Goal: Obtain resource: Download file/media

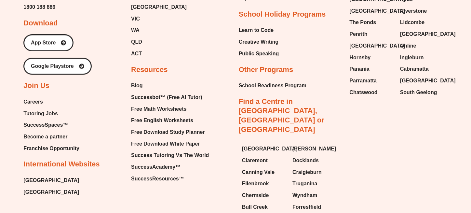
scroll to position [2182, 0]
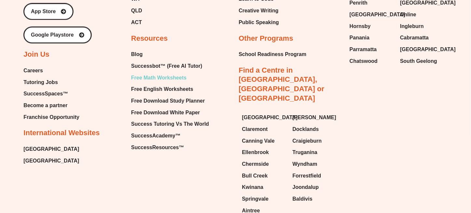
click at [170, 80] on span "Free Math Worksheets" at bounding box center [158, 78] width 55 height 10
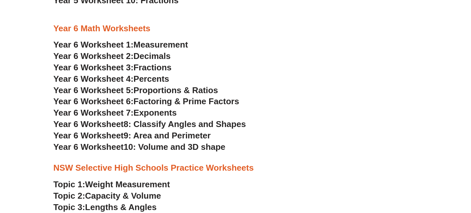
scroll to position [1333, 0]
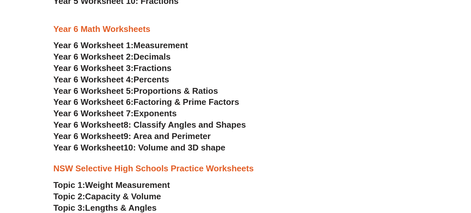
click at [120, 151] on span "Year 6 Worksheet" at bounding box center [88, 148] width 70 height 10
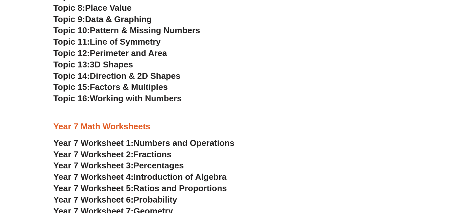
scroll to position [1528, 0]
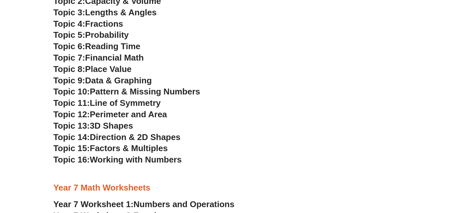
drag, startPoint x: 37, startPoint y: 136, endPoint x: 32, endPoint y: 116, distance: 20.3
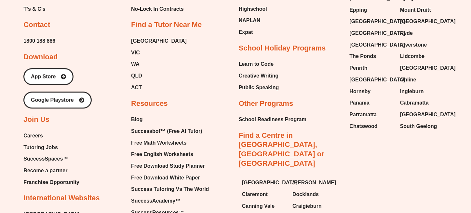
scroll to position [2178, 0]
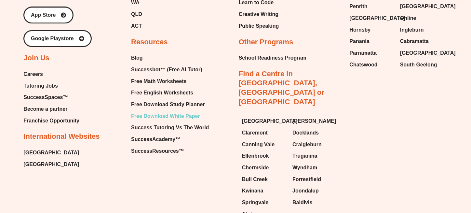
click at [167, 116] on span "Free Download White Paper" at bounding box center [165, 116] width 69 height 10
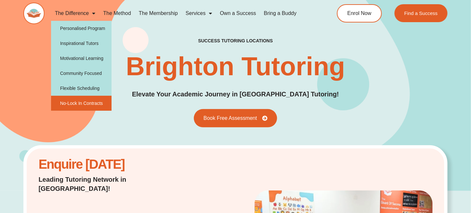
click at [89, 105] on link "No-Lock In Contracts" at bounding box center [81, 103] width 61 height 15
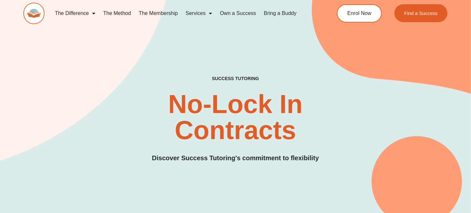
click at [165, 15] on link "The Membership" at bounding box center [158, 13] width 47 height 15
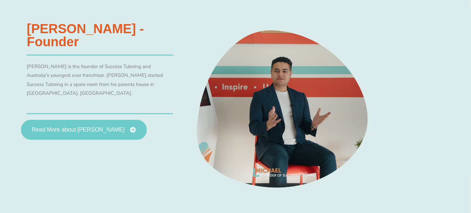
scroll to position [326, 0]
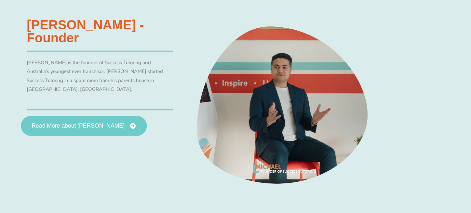
click at [89, 123] on span "Read More about Michael Black" at bounding box center [78, 126] width 93 height 6
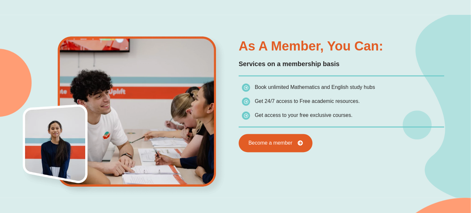
scroll to position [358, 0]
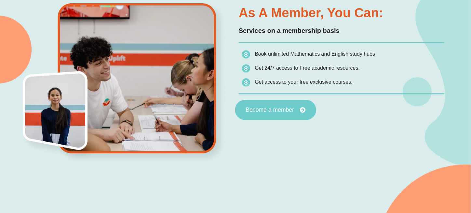
click at [281, 116] on link "Become a member" at bounding box center [275, 110] width 81 height 20
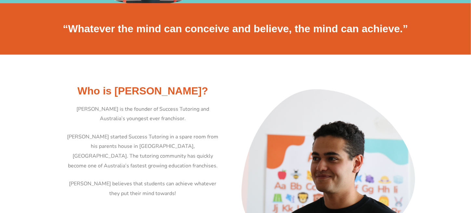
scroll to position [260, 0]
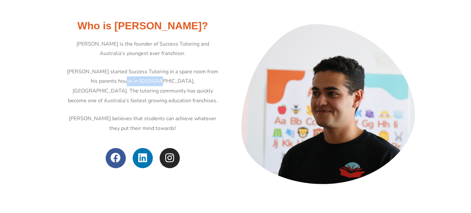
drag, startPoint x: 110, startPoint y: 82, endPoint x: 141, endPoint y: 81, distance: 30.6
click at [141, 81] on p "Michael started Success Tutoring in a spare room from his parents house in Boss…" at bounding box center [142, 86] width 153 height 39
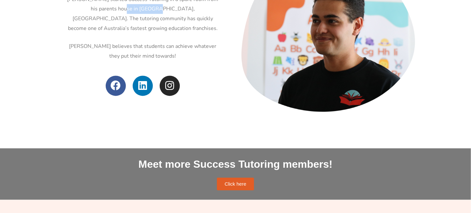
scroll to position [488, 0]
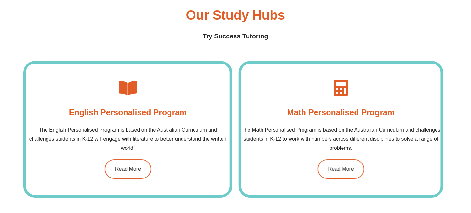
scroll to position [619, 0]
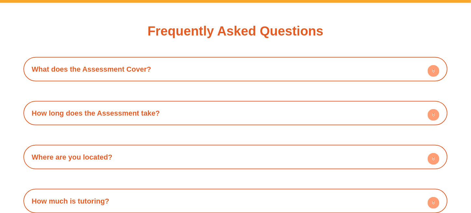
scroll to position [1889, 0]
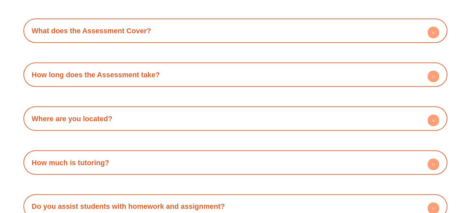
click at [86, 81] on div "How long does the Assessment take?" at bounding box center [236, 75] width 418 height 18
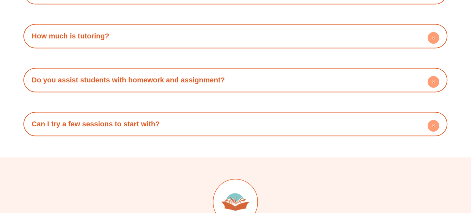
scroll to position [2051, 0]
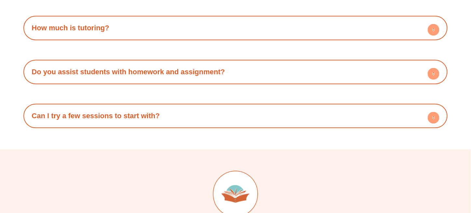
click at [98, 113] on link "Can I try a few sessions to start with?" at bounding box center [96, 116] width 128 height 8
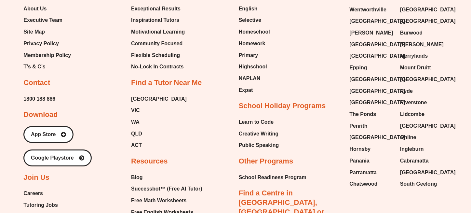
scroll to position [2409, 0]
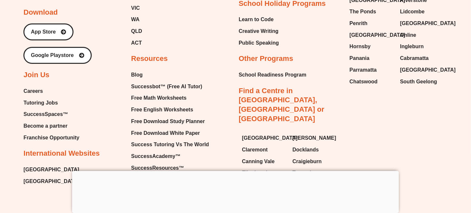
scroll to position [910, 0]
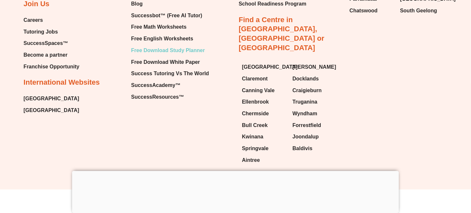
click at [176, 53] on span "Free Download Study Planner" at bounding box center [168, 51] width 74 height 10
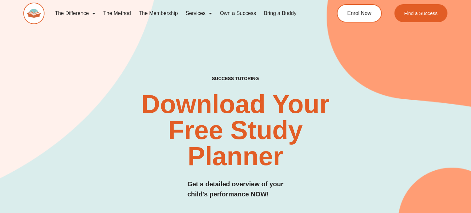
scroll to position [95, 0]
